Goal: Task Accomplishment & Management: Manage account settings

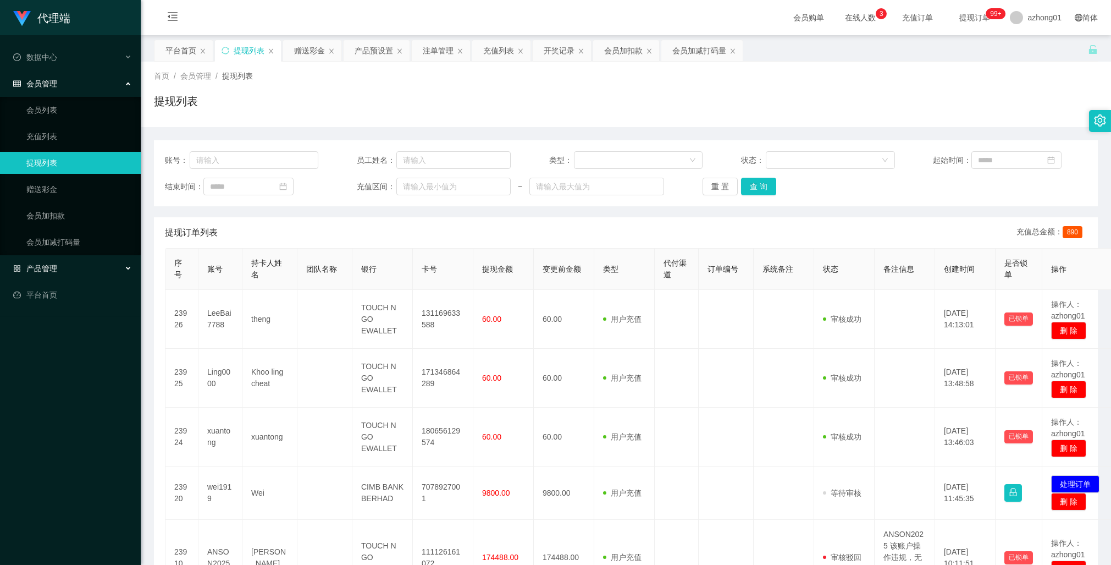
click at [50, 269] on span "产品管理" at bounding box center [35, 268] width 44 height 9
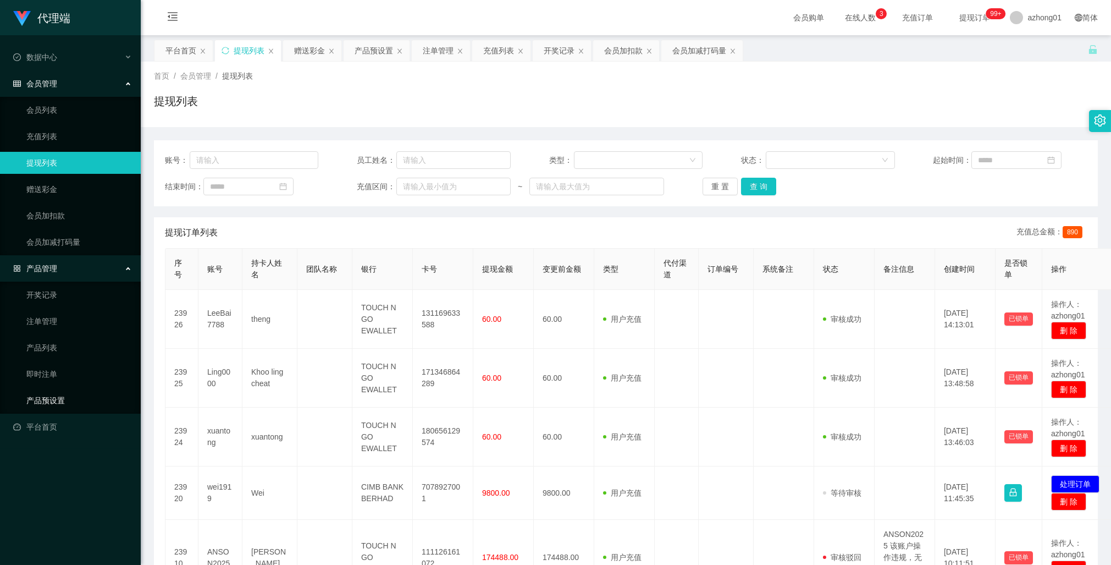
click at [52, 394] on link "产品预设置" at bounding box center [79, 400] width 106 height 22
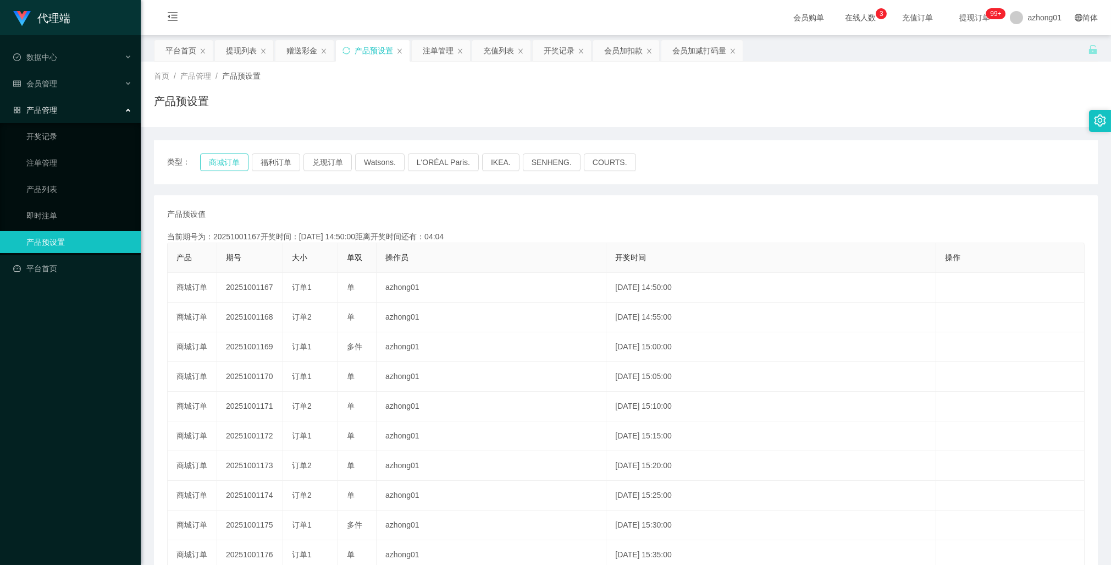
click at [222, 163] on button "商城订单" at bounding box center [224, 162] width 48 height 18
click at [45, 156] on link "注单管理" at bounding box center [79, 163] width 106 height 22
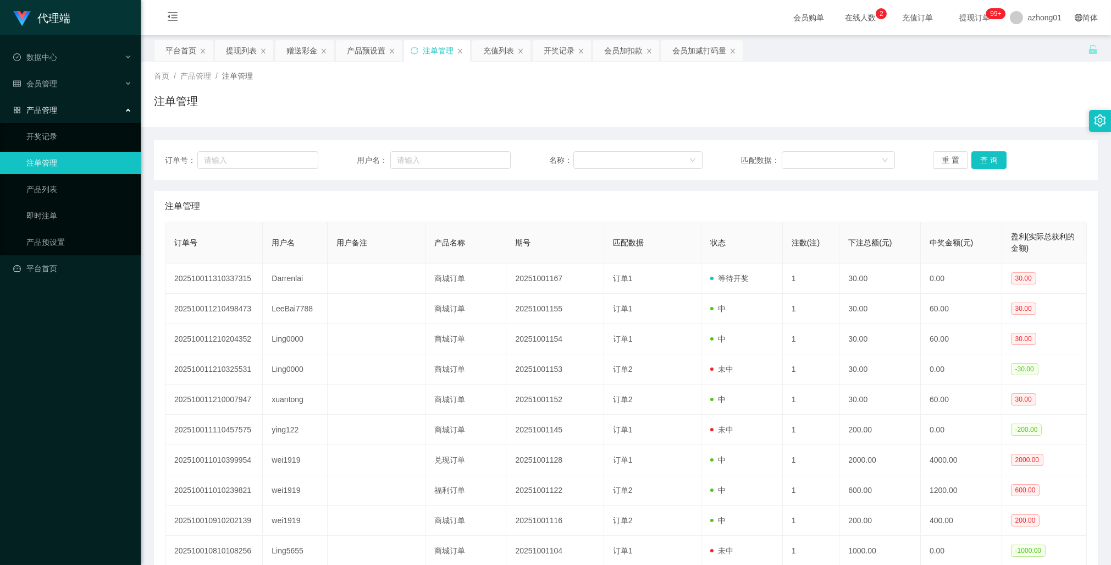
click at [45, 227] on ul "开奖记录 注单管理 产品列表 即时注单 产品预设置" at bounding box center [70, 189] width 141 height 132
click at [47, 247] on link "产品预设置" at bounding box center [79, 242] width 106 height 22
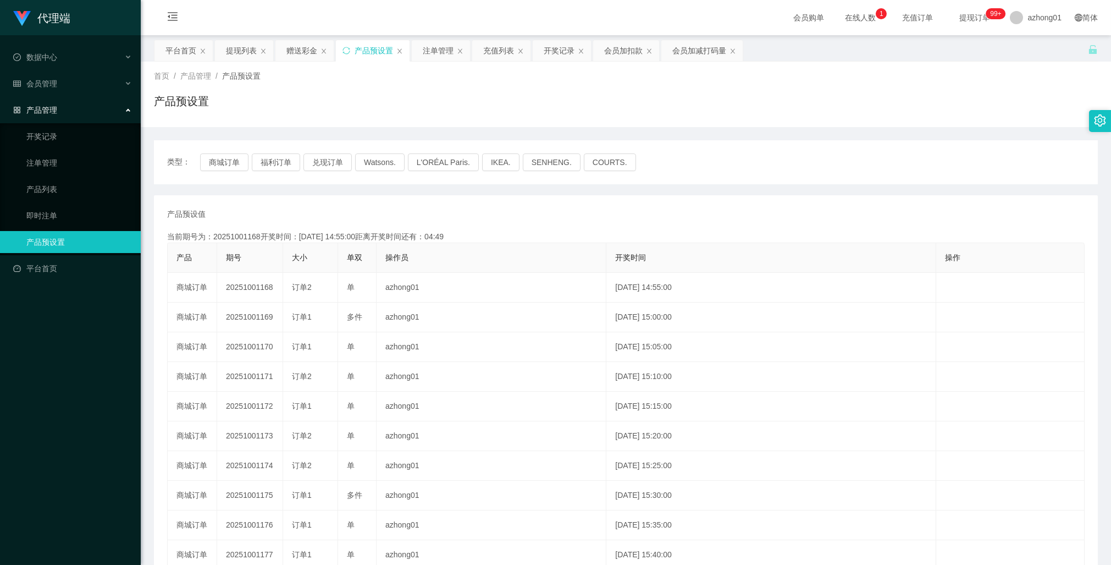
click at [661, 226] on div "产品预设值 添加期号 当前期号为：20251001168开奖时间：2025-10-01 14:55:00距离开奖时间还有：04:49 产品 期号 大小 单双 …" at bounding box center [626, 406] width 918 height 396
click at [52, 108] on span "产品管理" at bounding box center [35, 110] width 44 height 9
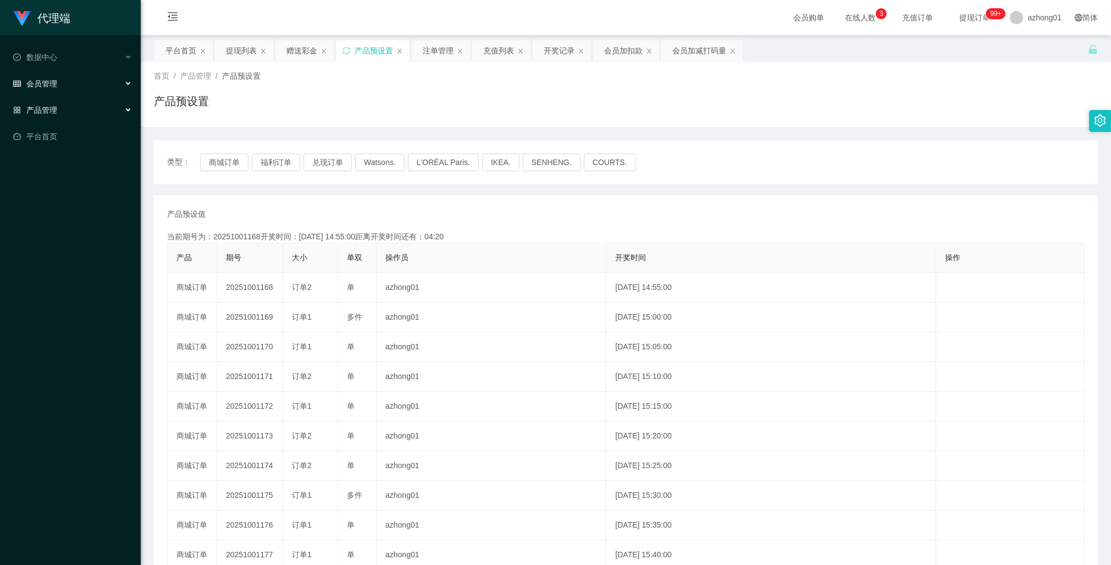
click at [54, 82] on span "会员管理" at bounding box center [35, 83] width 44 height 9
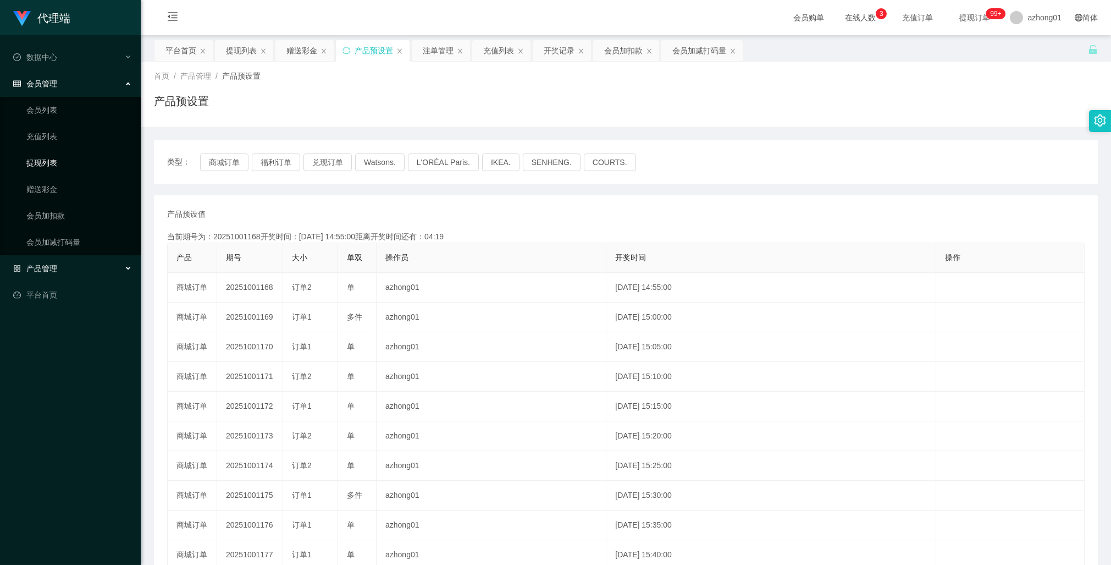
click at [57, 160] on link "提现列表" at bounding box center [79, 163] width 106 height 22
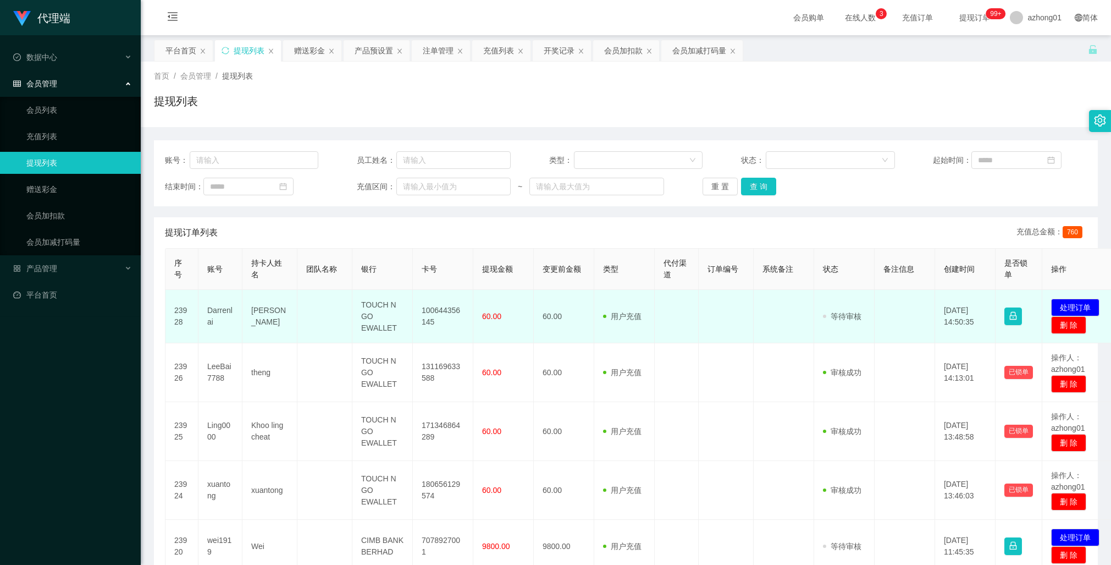
click at [308, 322] on td at bounding box center [324, 316] width 55 height 53
click at [440, 312] on td "100644356145" at bounding box center [443, 316] width 60 height 53
copy td "100644356145"
click at [440, 312] on td "100644356145" at bounding box center [443, 316] width 60 height 53
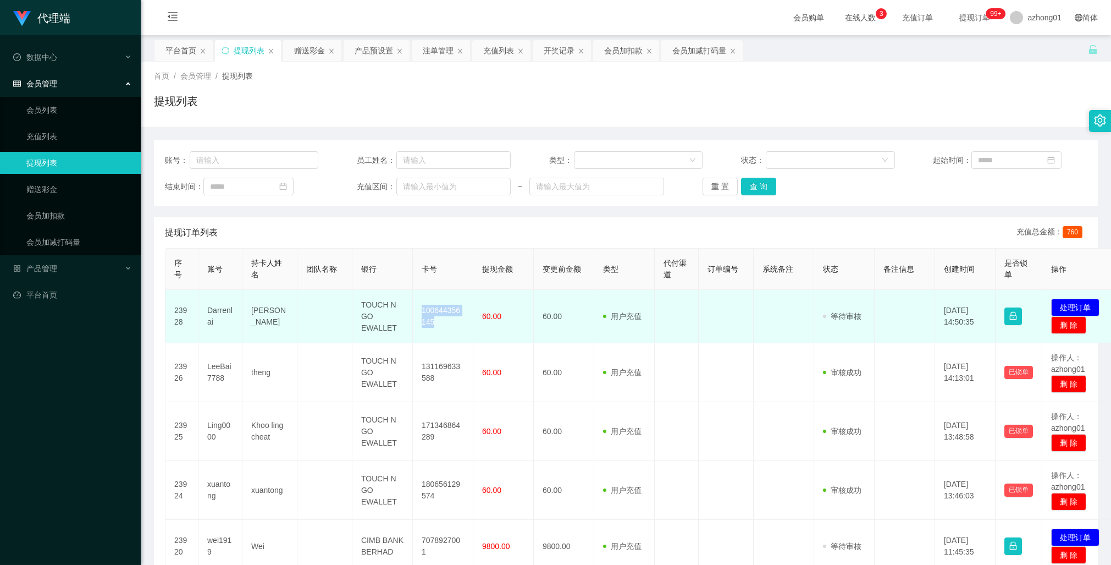
copy td "100644356145"
click at [1065, 305] on button "处理订单" at bounding box center [1075, 308] width 48 height 18
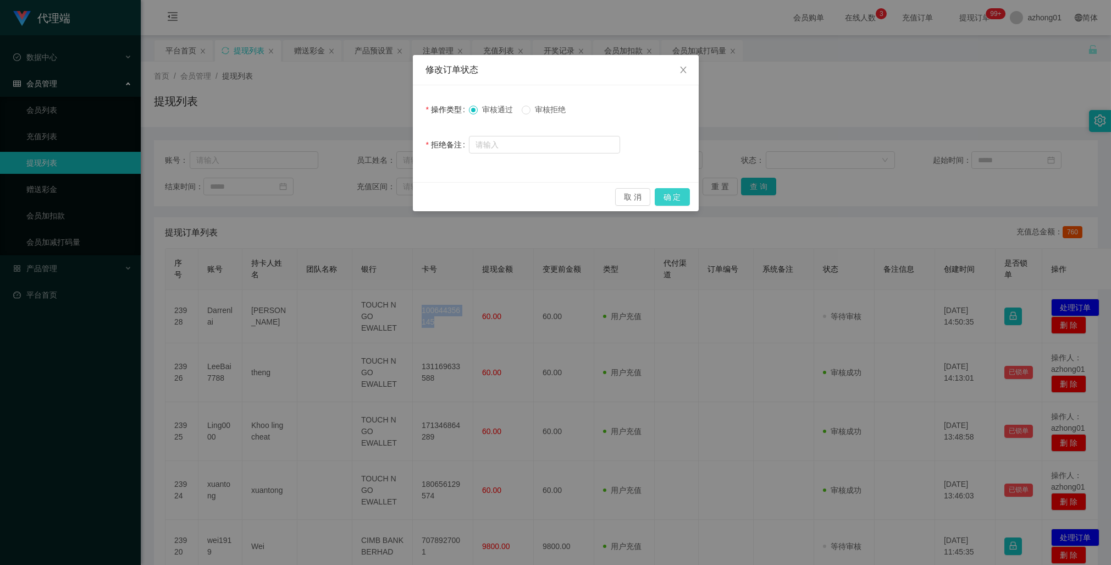
click at [678, 196] on button "确 定" at bounding box center [672, 197] width 35 height 18
